Goal: Transaction & Acquisition: Purchase product/service

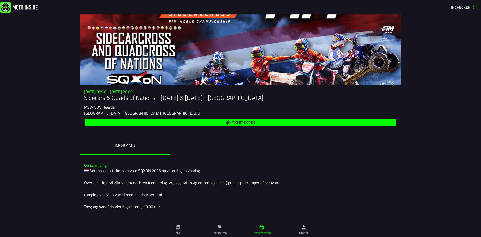
drag, startPoint x: 102, startPoint y: 170, endPoint x: 134, endPoint y: 171, distance: 31.1
click at [134, 171] on div "🇳🇱 Verkoop van tickets voor de SQXON 2025 op zaterdag en zondag. Overnachting z…" at bounding box center [240, 212] width 313 height 90
drag, startPoint x: 102, startPoint y: 182, endPoint x: 143, endPoint y: 183, distance: 40.3
click at [143, 183] on div "🇳🇱 Verkoop van tickets voor de SQXON 2025 op zaterdag en zondag. Overnachting z…" at bounding box center [240, 212] width 313 height 90
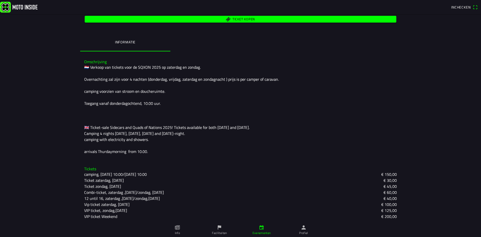
scroll to position [104, 0]
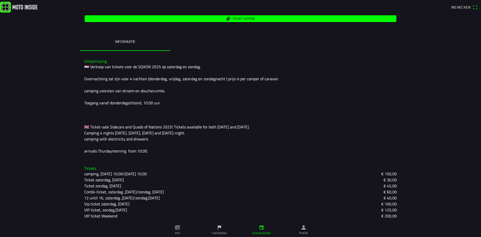
click at [0, 0] on slot "VIP ticket, zondag,[DATE]" at bounding box center [0, 0] width 0 height 0
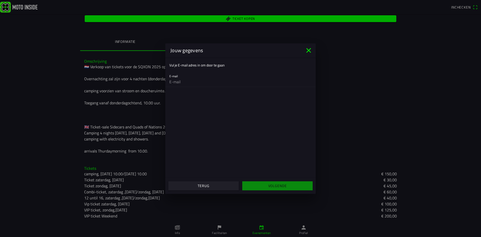
type input "[EMAIL_ADDRESS][DOMAIN_NAME]"
click at [211, 187] on span "Terug" at bounding box center [203, 185] width 63 height 9
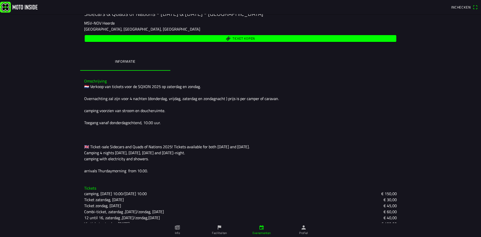
scroll to position [54, 0]
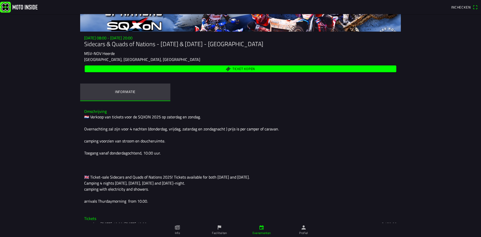
click at [127, 91] on ion-label "Informatie" at bounding box center [125, 92] width 21 height 6
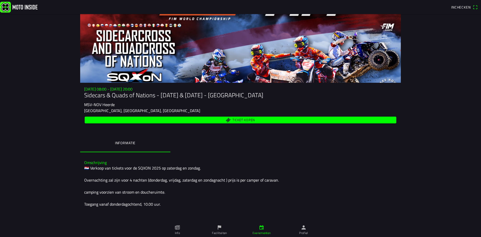
scroll to position [0, 0]
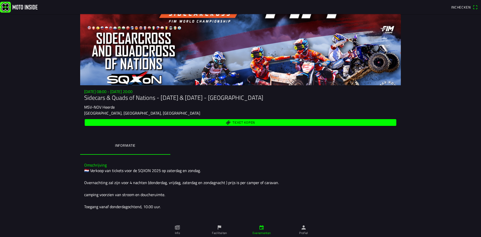
click at [244, 123] on span "Ticket kopen" at bounding box center [243, 122] width 23 height 3
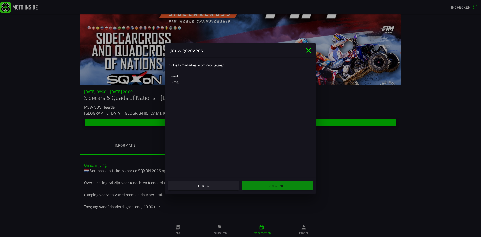
type input "[EMAIL_ADDRESS][DOMAIN_NAME]"
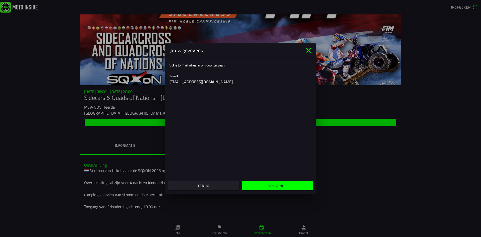
click at [194, 185] on span "Terug" at bounding box center [203, 185] width 63 height 9
